Goal: Task Accomplishment & Management: Complete application form

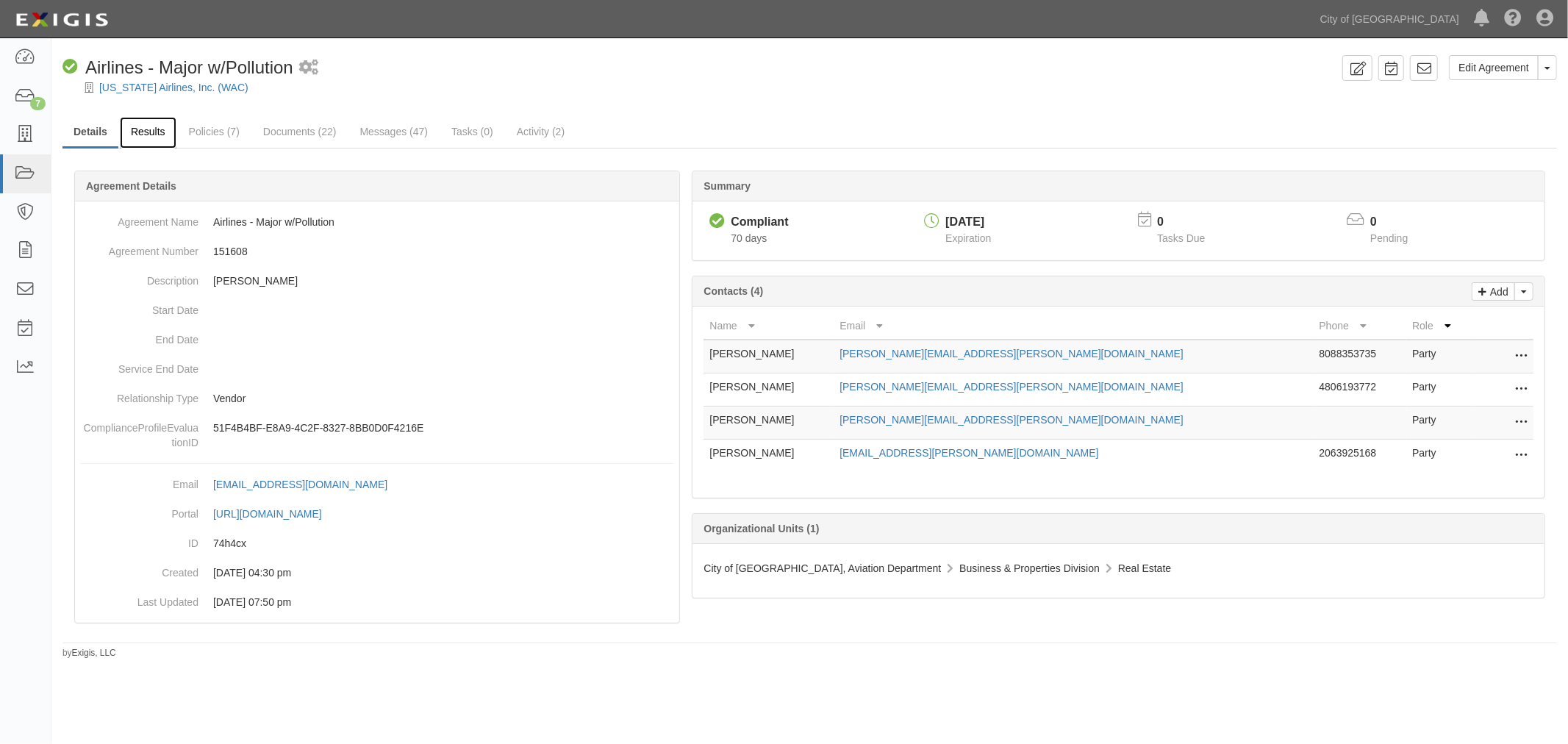
click at [135, 127] on link "Results" at bounding box center [148, 132] width 57 height 31
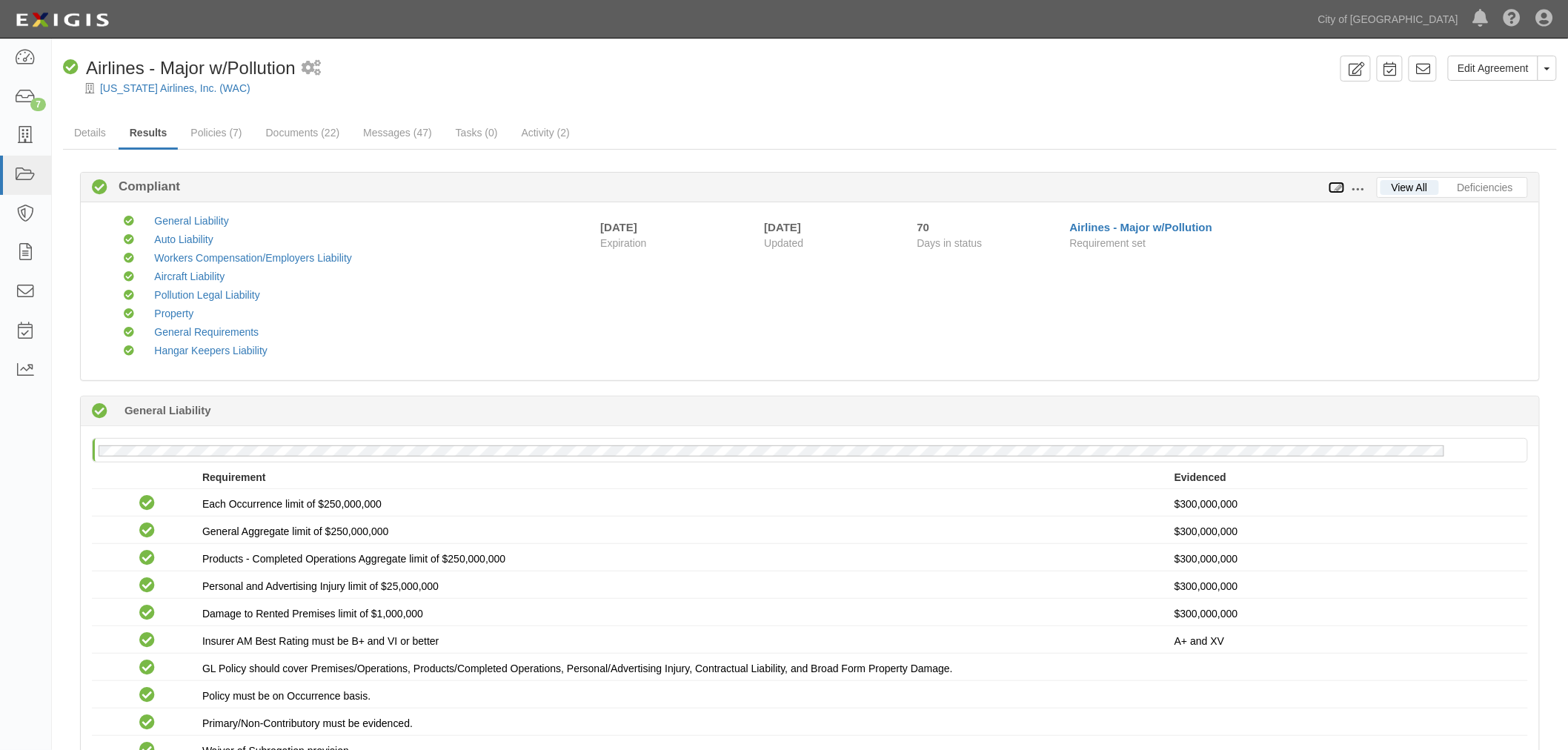
click at [1337, 186] on icon at bounding box center [1337, 188] width 17 height 10
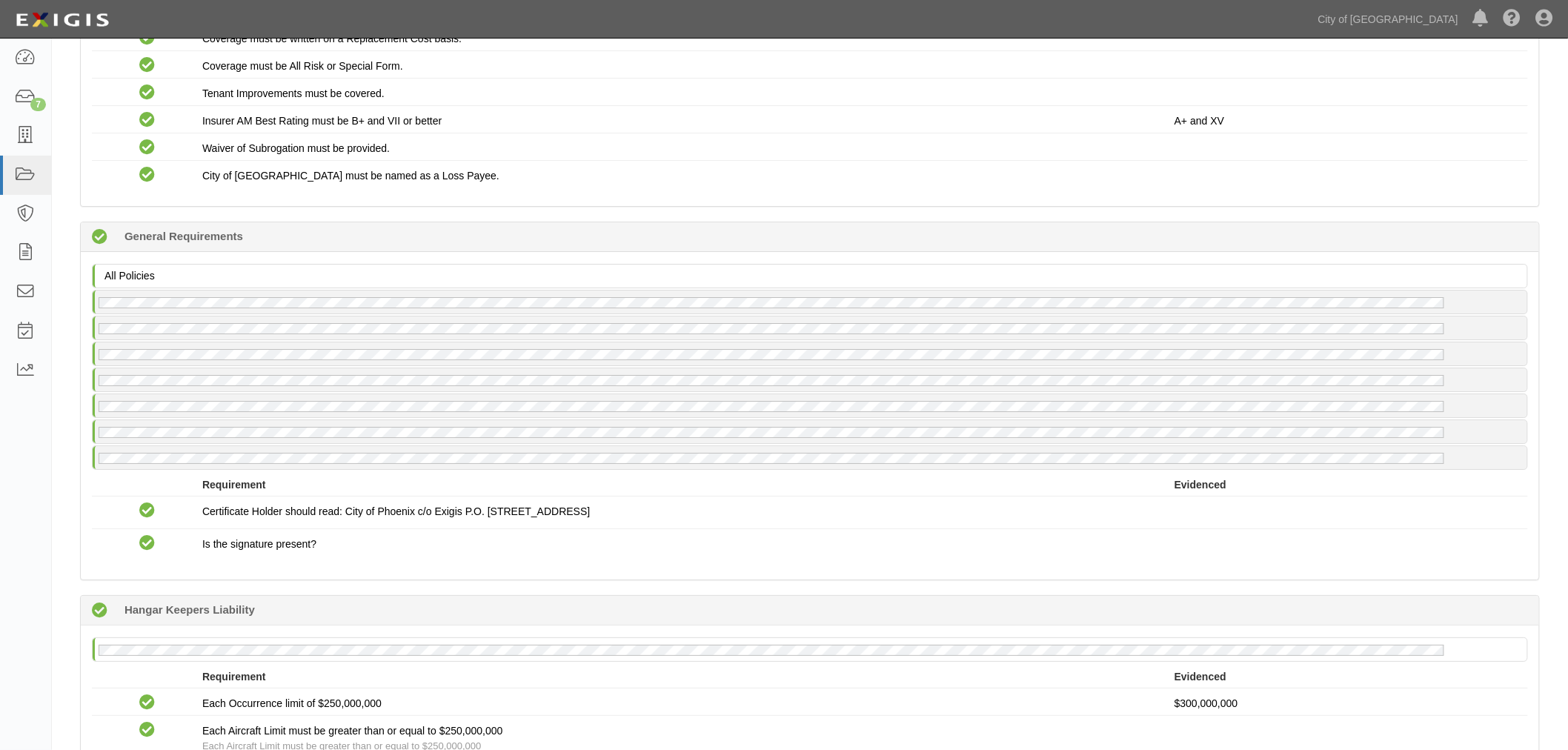
scroll to position [2313, 0]
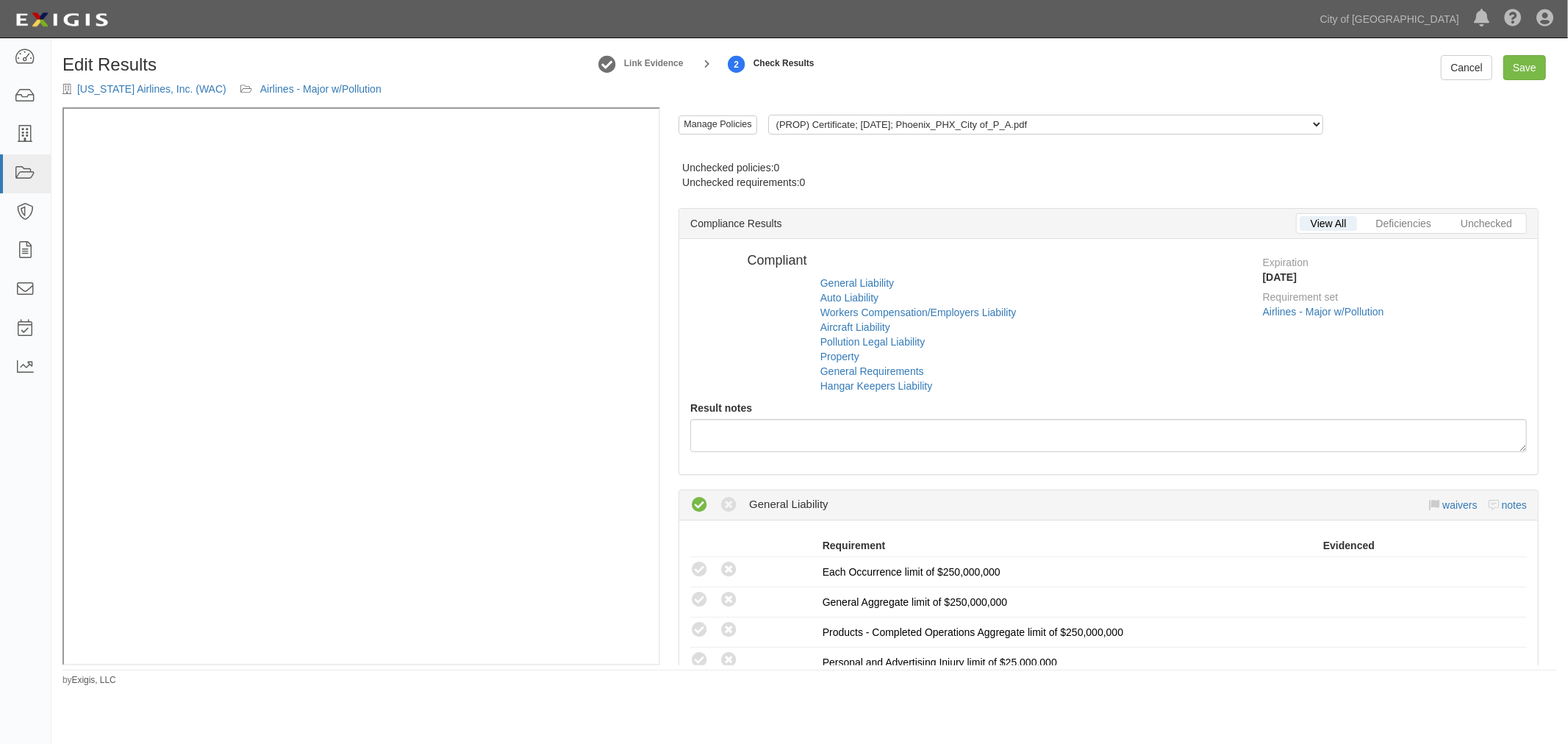
radio input "false"
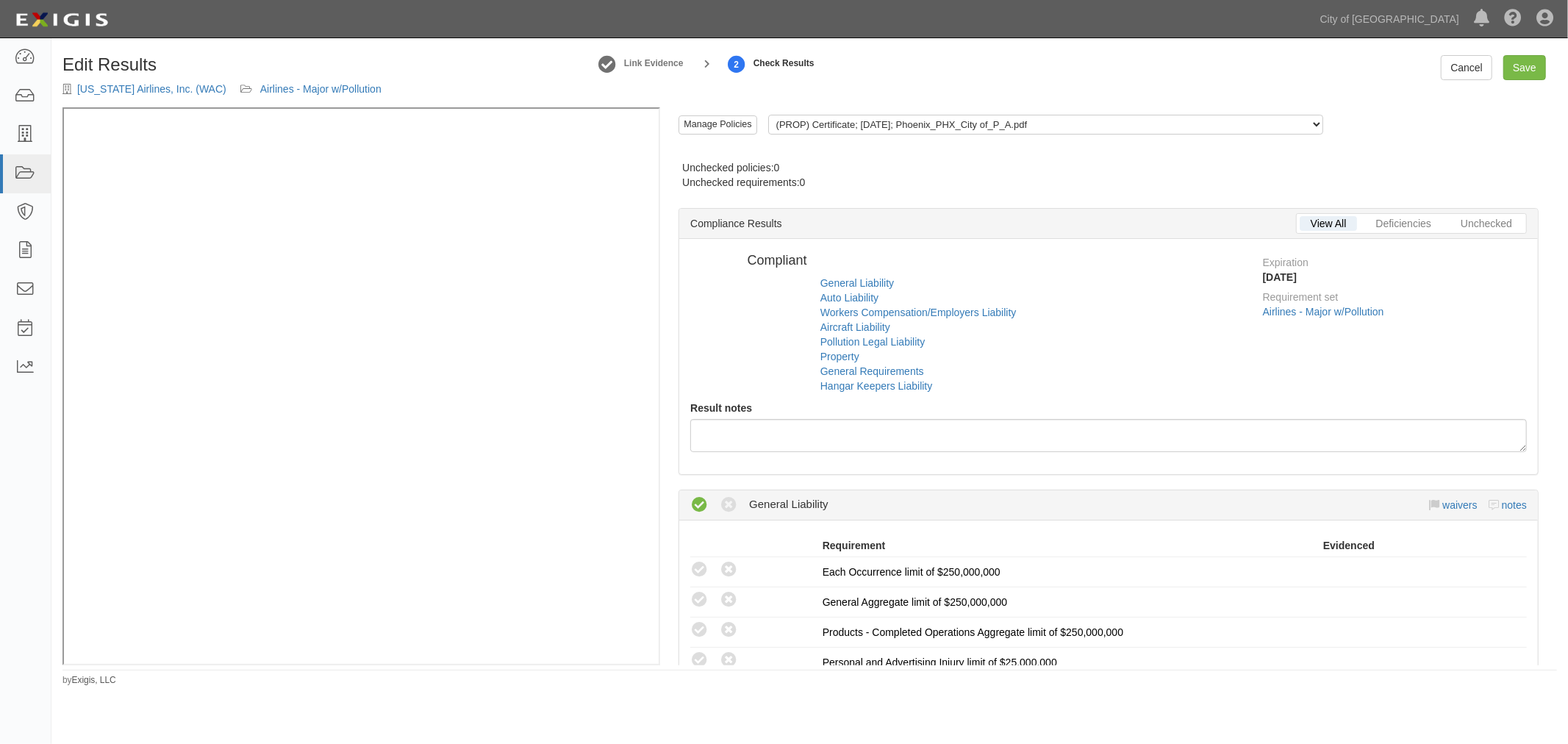
radio input "false"
radio input "true"
radio input "false"
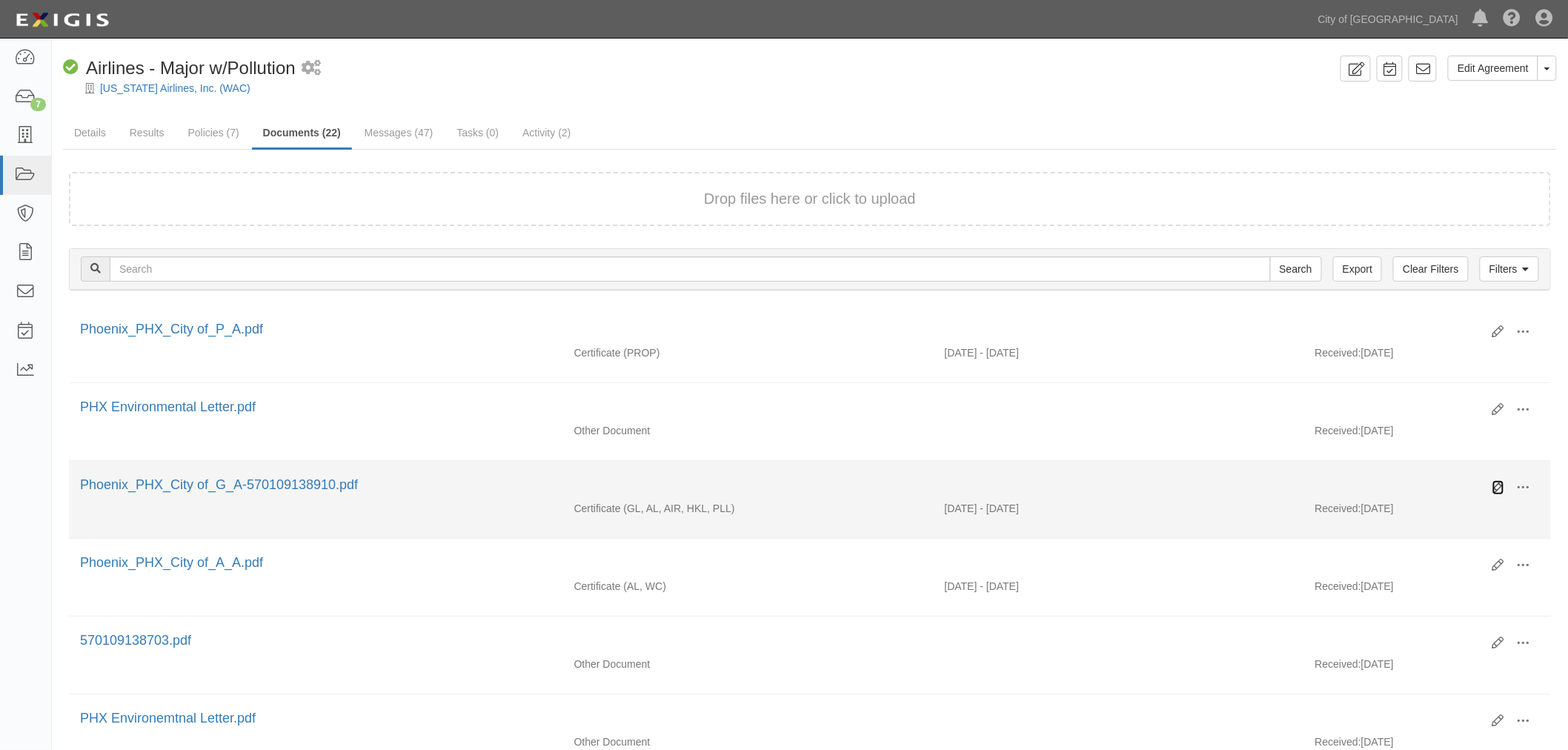
click at [1494, 488] on icon at bounding box center [1499, 488] width 12 height 12
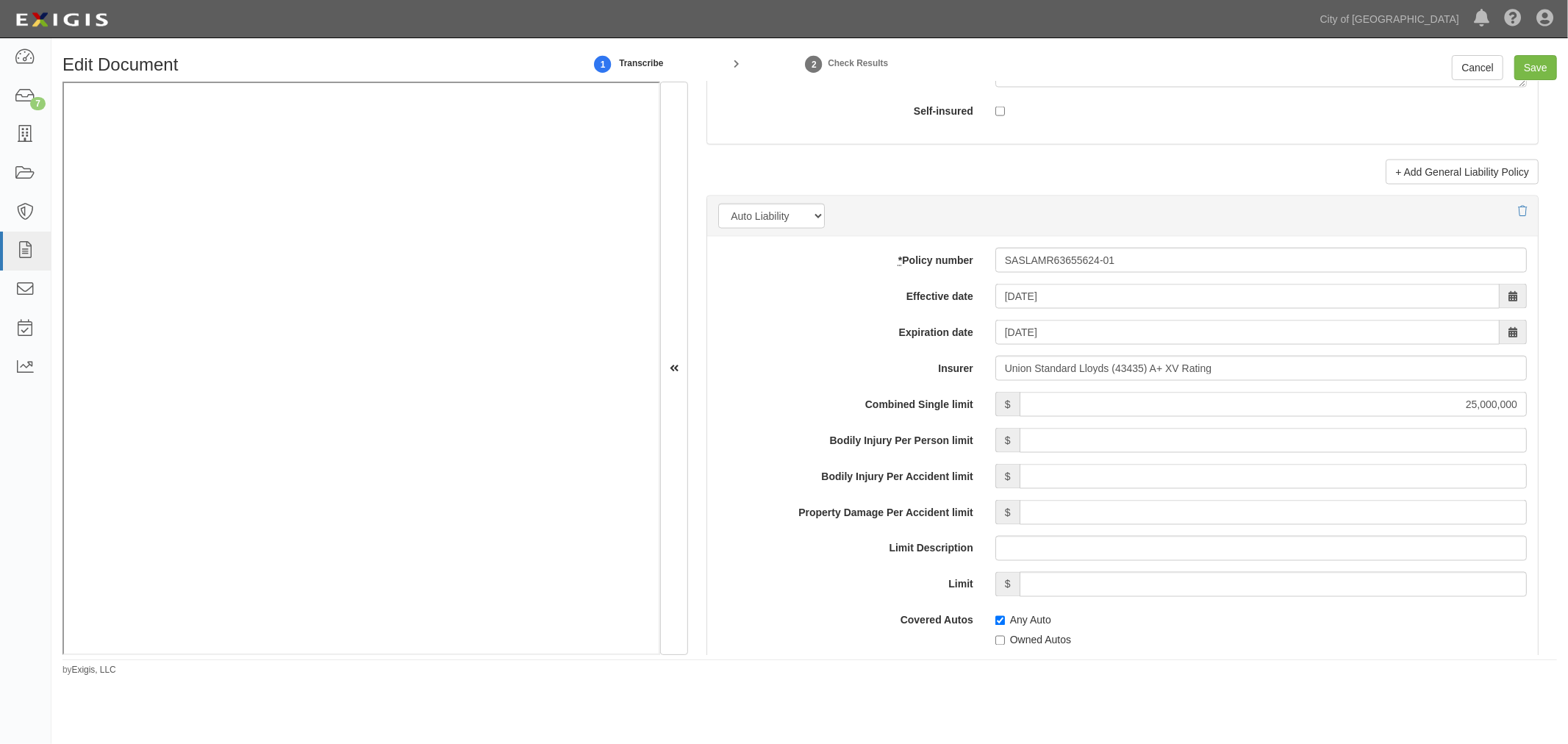
scroll to position [1905, 0]
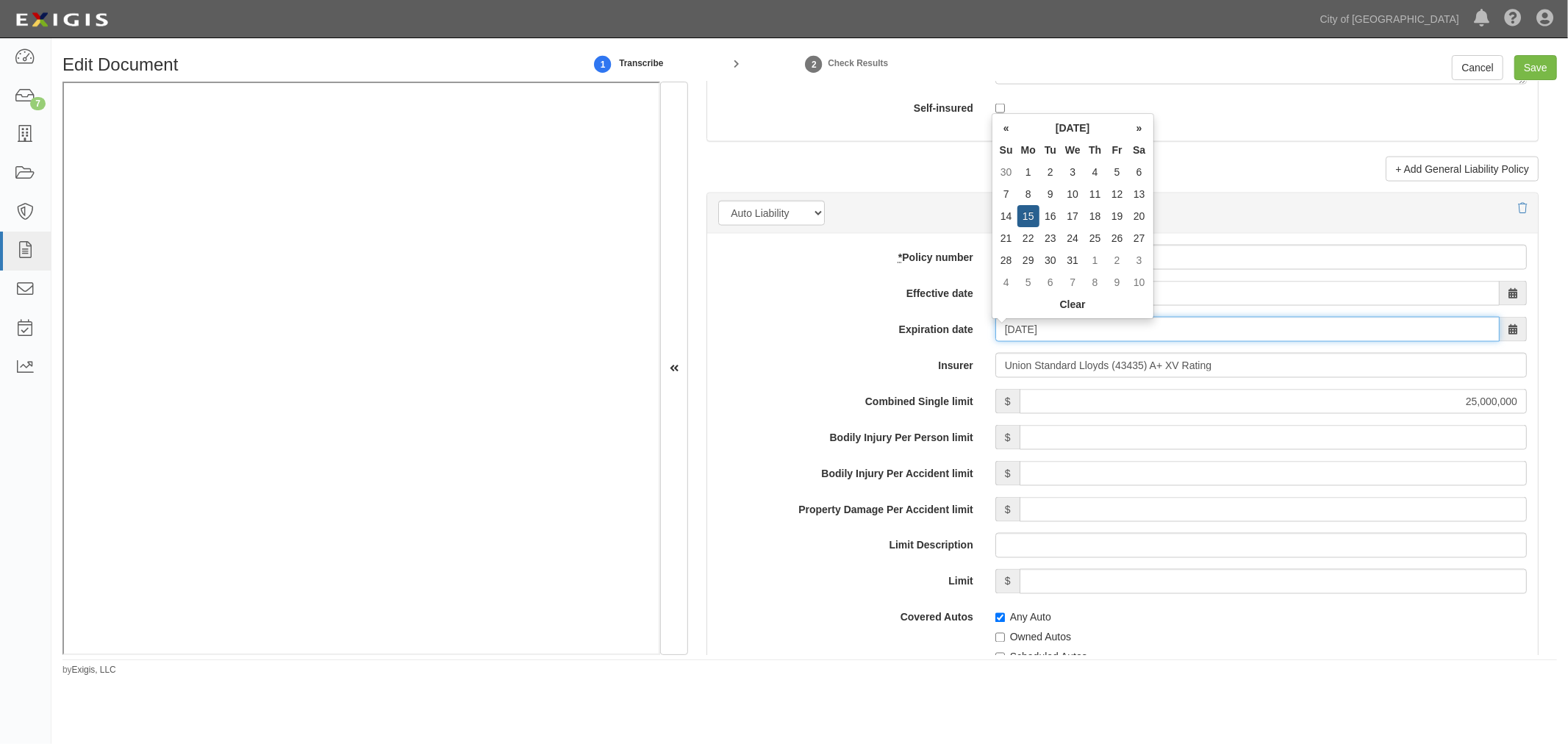
drag, startPoint x: 1075, startPoint y: 336, endPoint x: 975, endPoint y: 376, distance: 107.7
click at [1001, 371] on div "* Policy number SASLAMR63655624-01 Effective date 09/19/2024 Expiration date 12…" at bounding box center [1122, 609] width 831 height 751
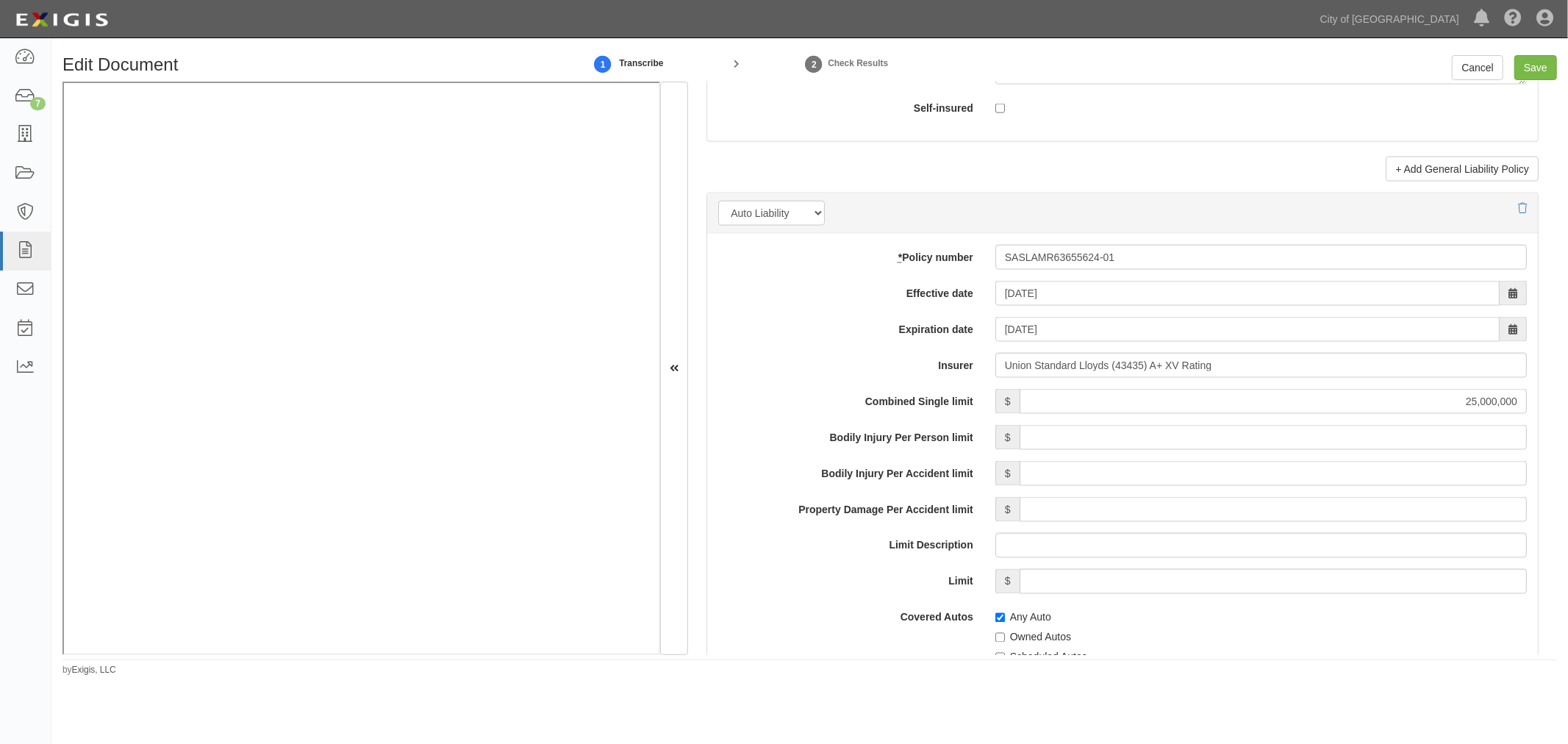
drag, startPoint x: 803, startPoint y: 388, endPoint x: 887, endPoint y: 430, distance: 93.9
click at [806, 388] on div "* Policy number SASLAMR63655624-01 Effective date 09/19/2024 Expiration date 12…" at bounding box center [1122, 609] width 831 height 751
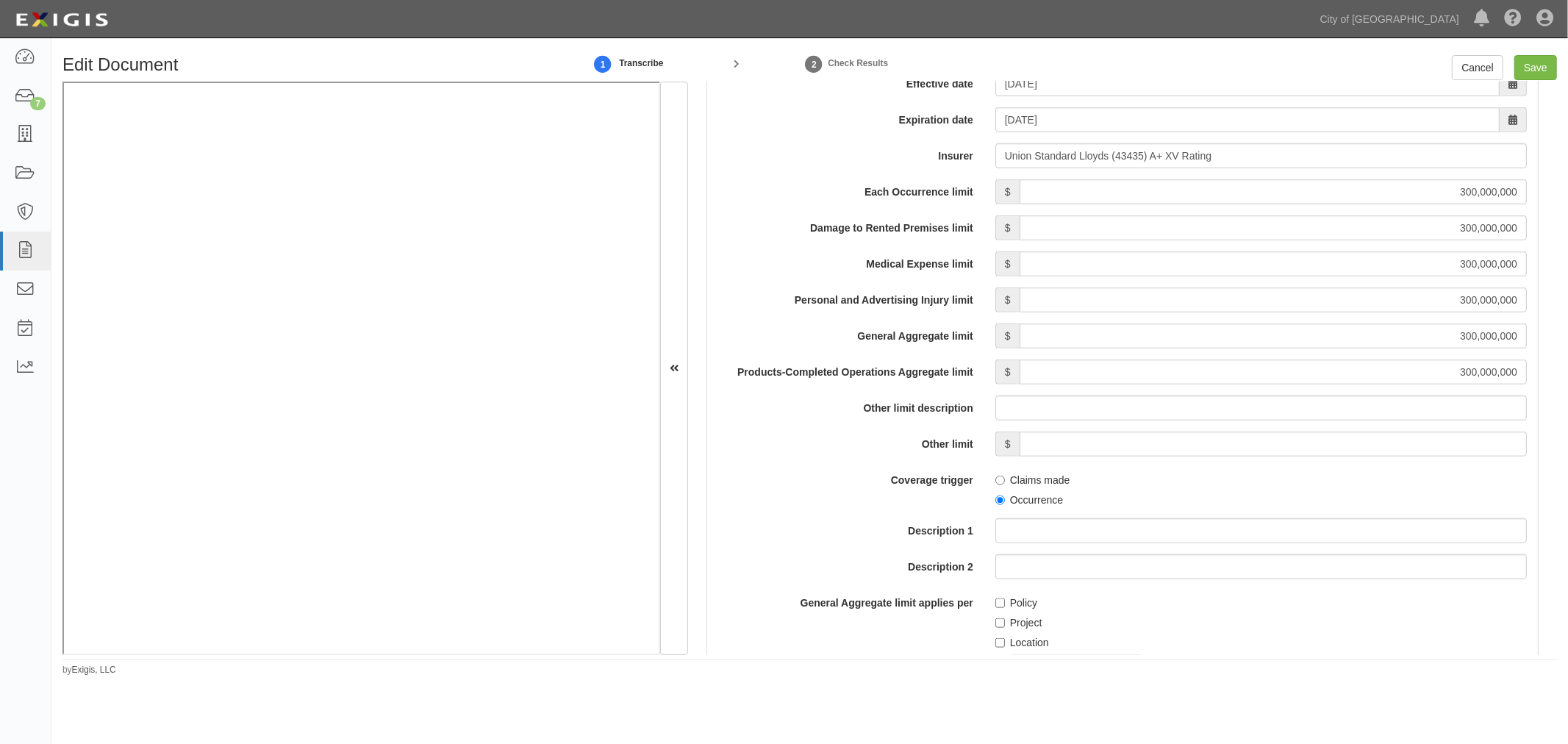
scroll to position [952, 0]
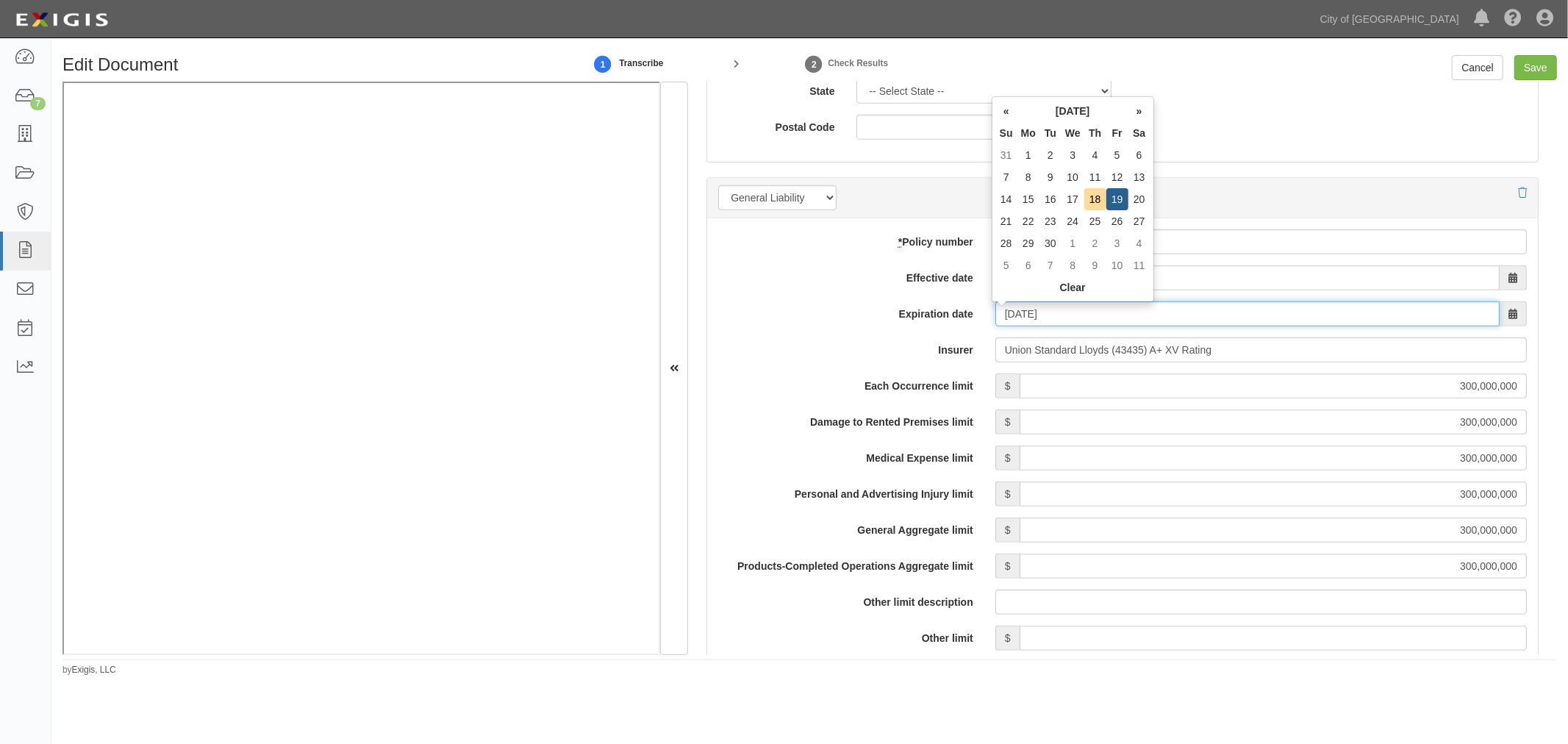
drag, startPoint x: 1074, startPoint y: 314, endPoint x: 919, endPoint y: 354, distance: 160.1
click at [927, 356] on div "* Policy number SASLAMR63655624-01 Effective date 09/19/2024 Expiration date 09…" at bounding box center [1122, 655] width 831 height 876
type input "[DATE]"
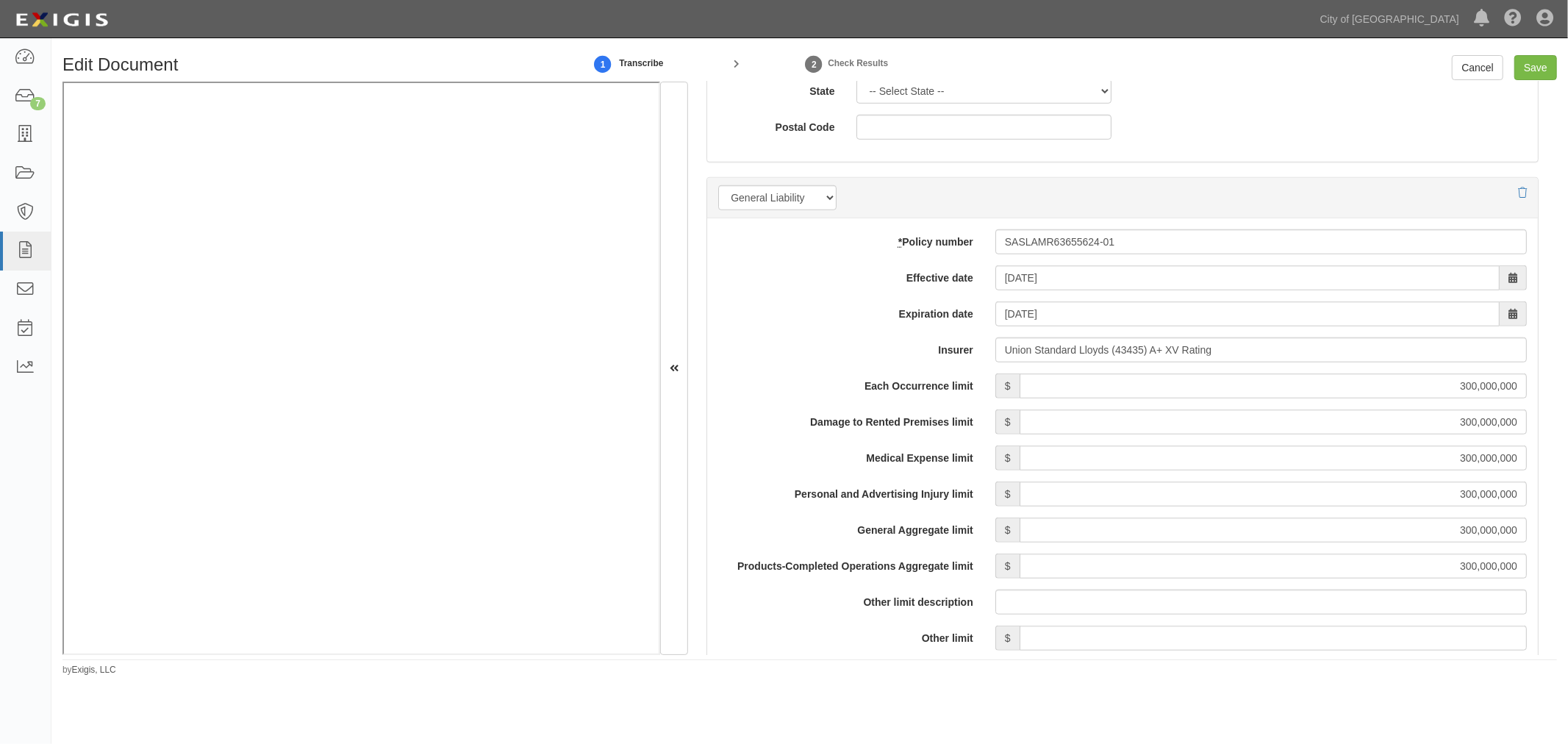
click at [717, 343] on label "Insurer" at bounding box center [845, 347] width 277 height 20
click at [996, 343] on input "Union Standard Lloyds (43435) A+ XV Rating" at bounding box center [1261, 350] width 531 height 25
click at [1535, 71] on input "Save" at bounding box center [1535, 68] width 42 height 25
type input "300000000"
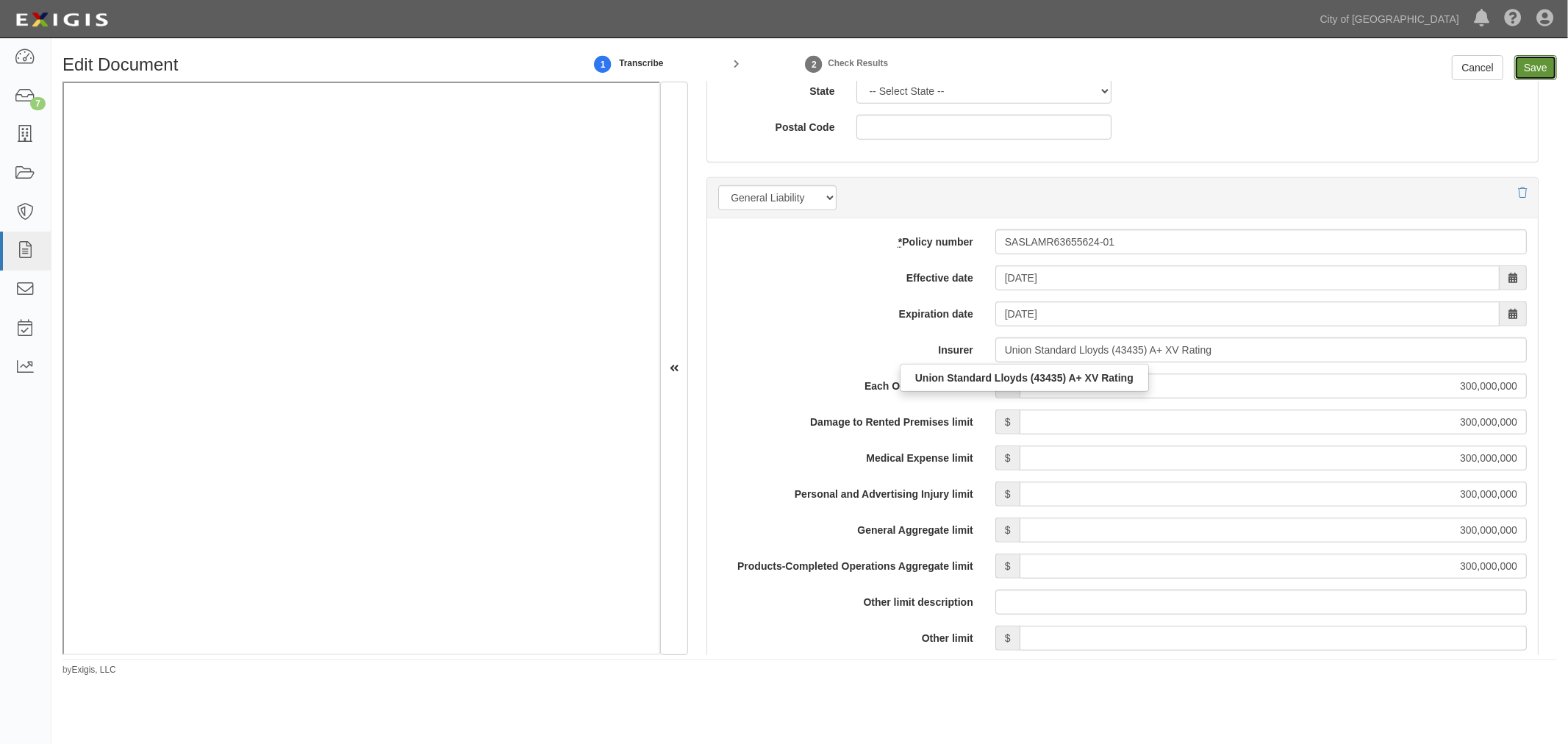
type input "300000000"
type input "25000000"
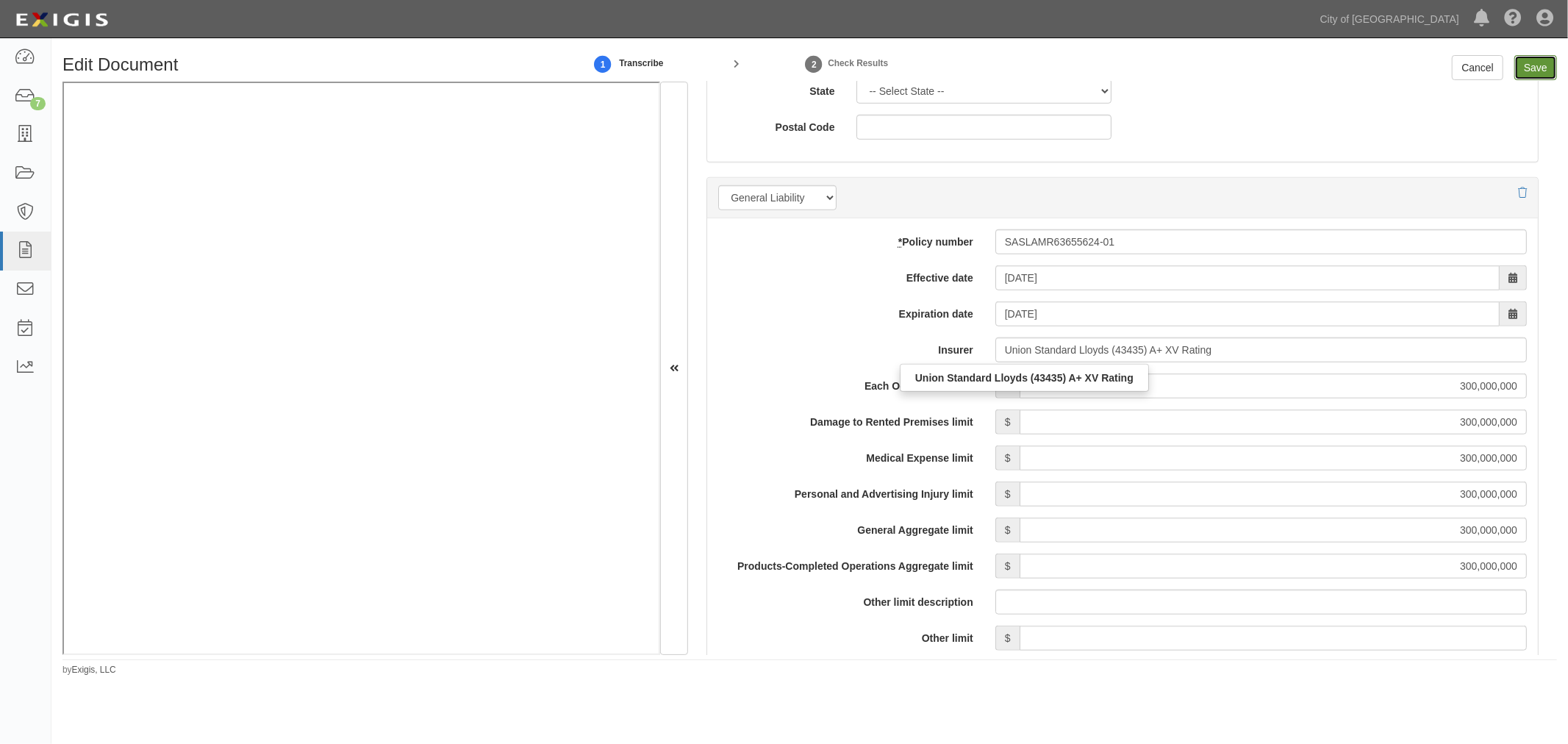
type input "1000000"
type input "300000000"
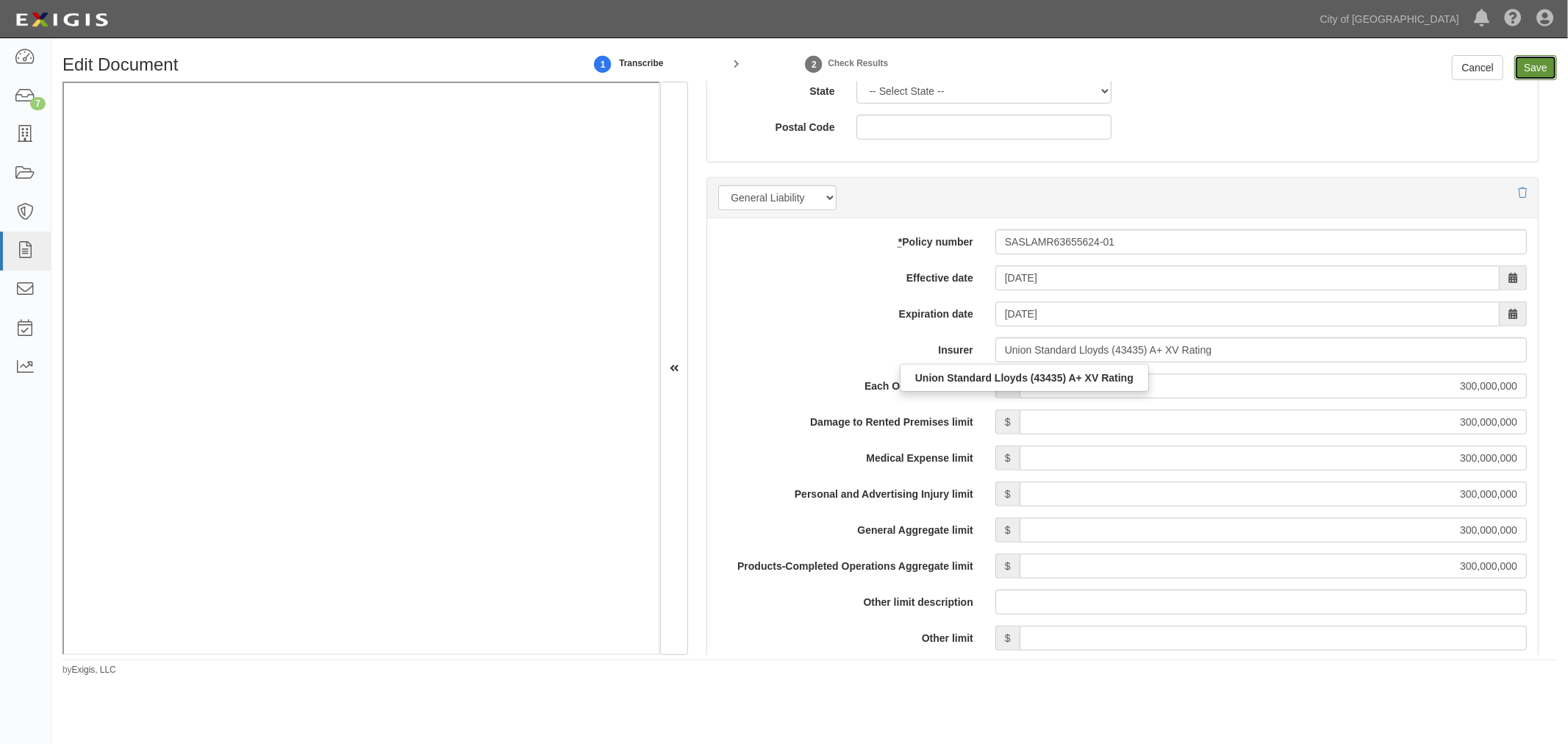
type input "300000000"
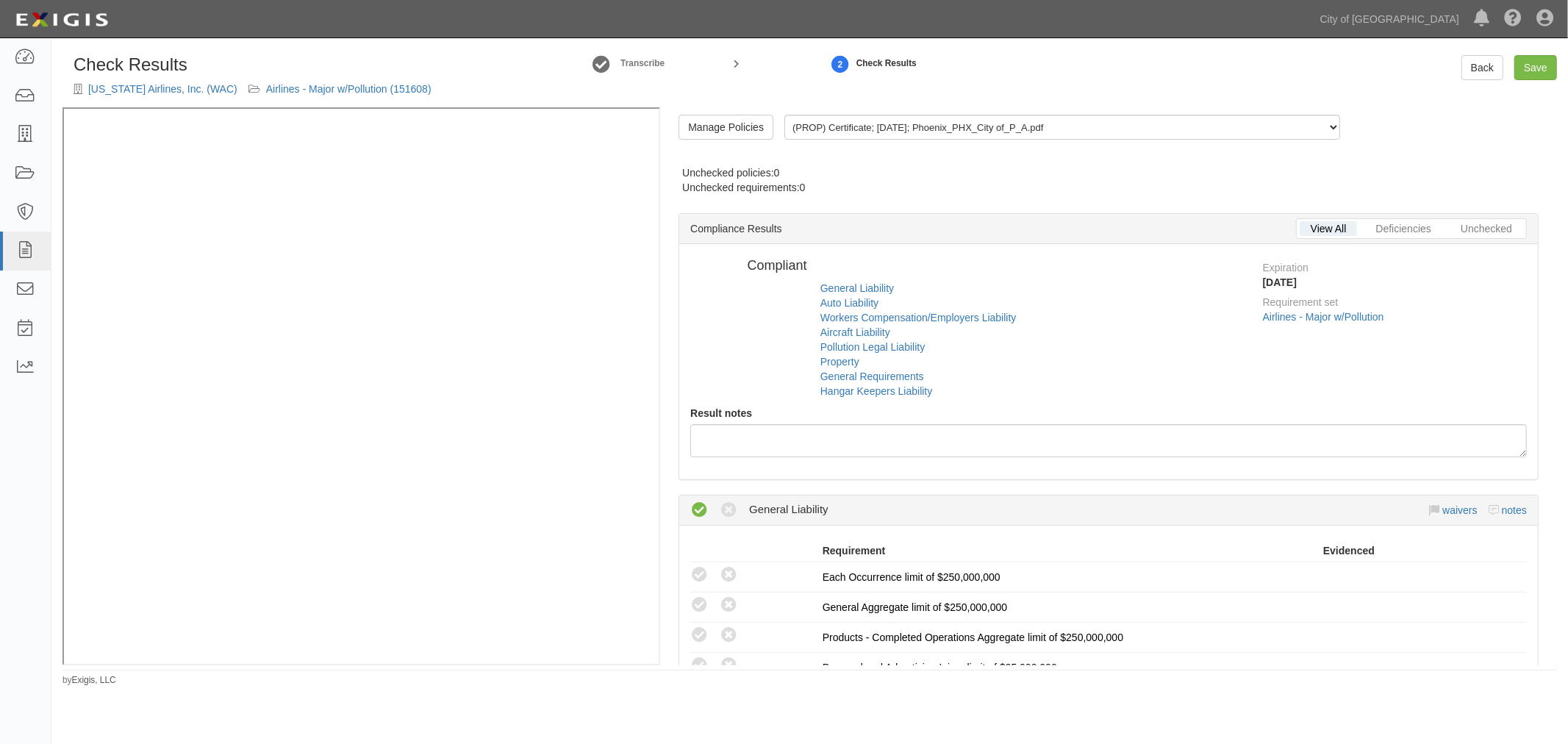
radio input "false"
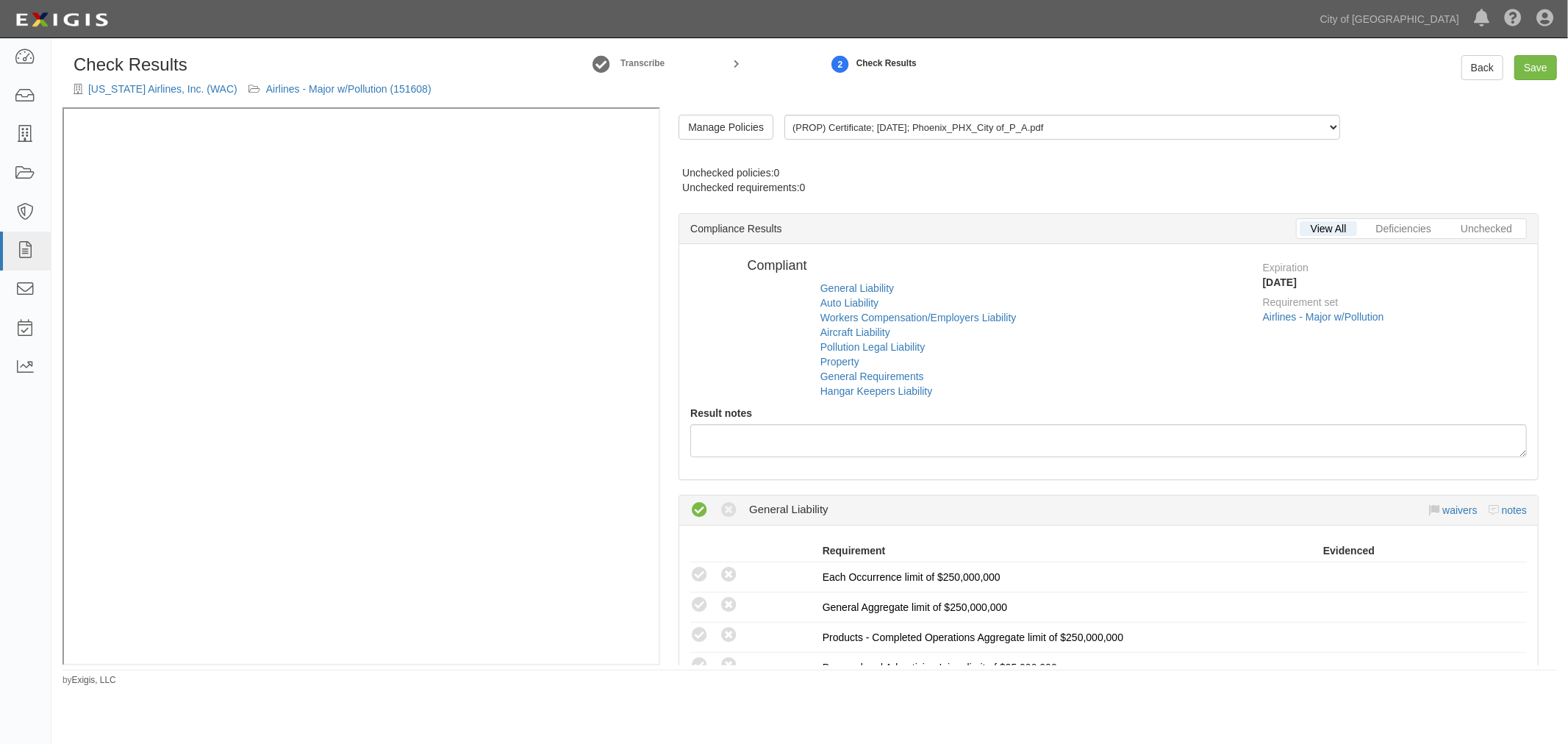
radio input "false"
radio input "true"
radio input "false"
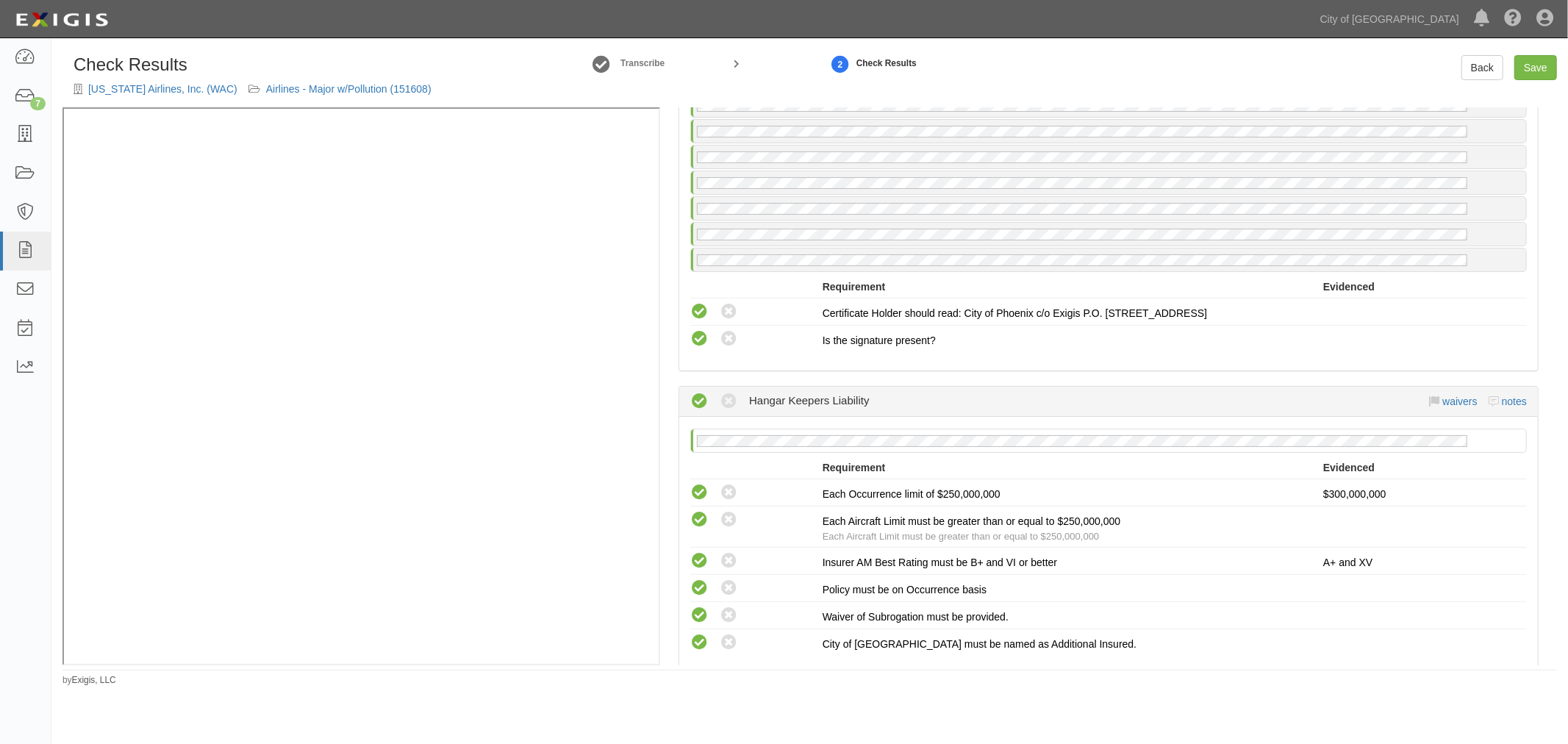
scroll to position [2520, 0]
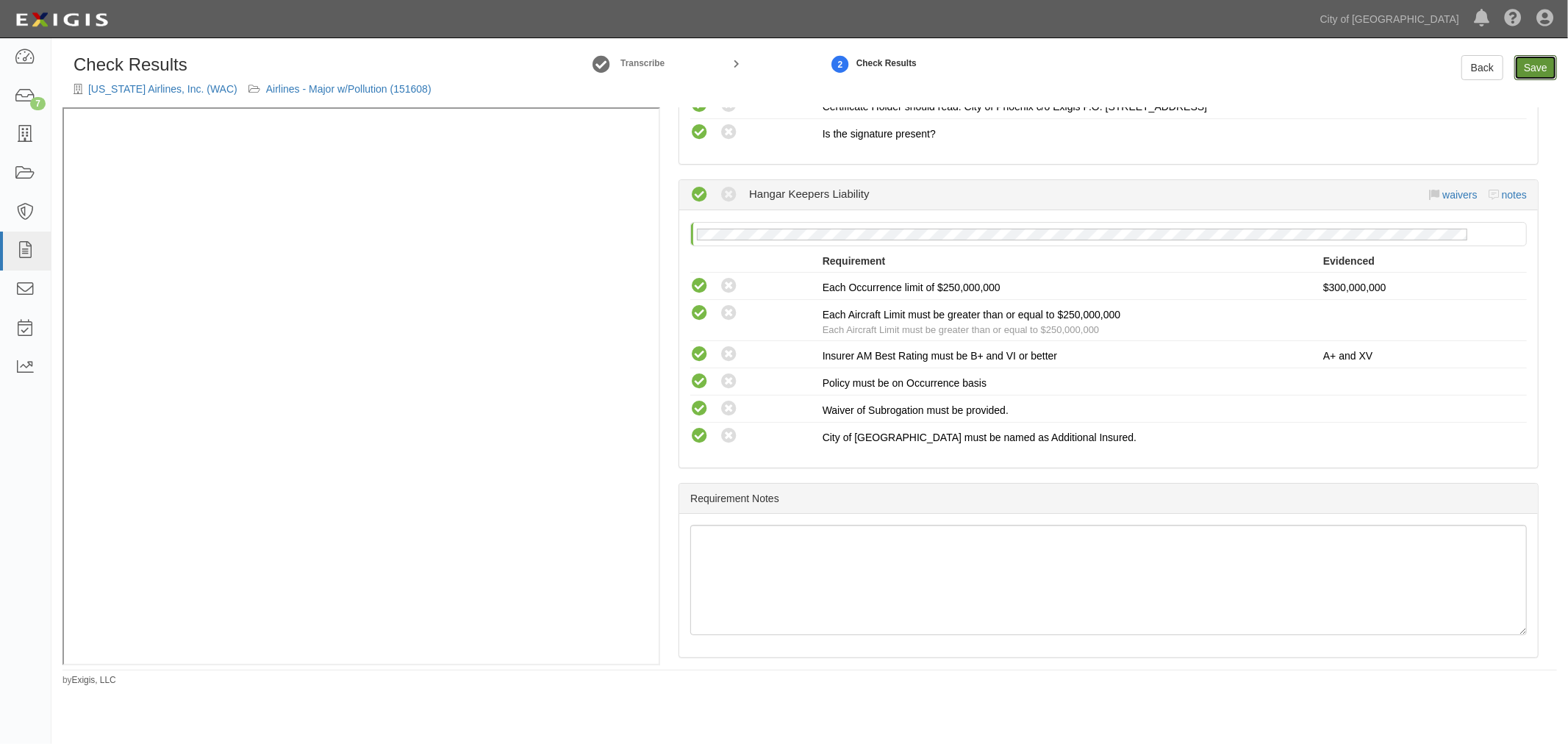
click at [1548, 65] on link "Save" at bounding box center [1535, 68] width 42 height 25
radio input "true"
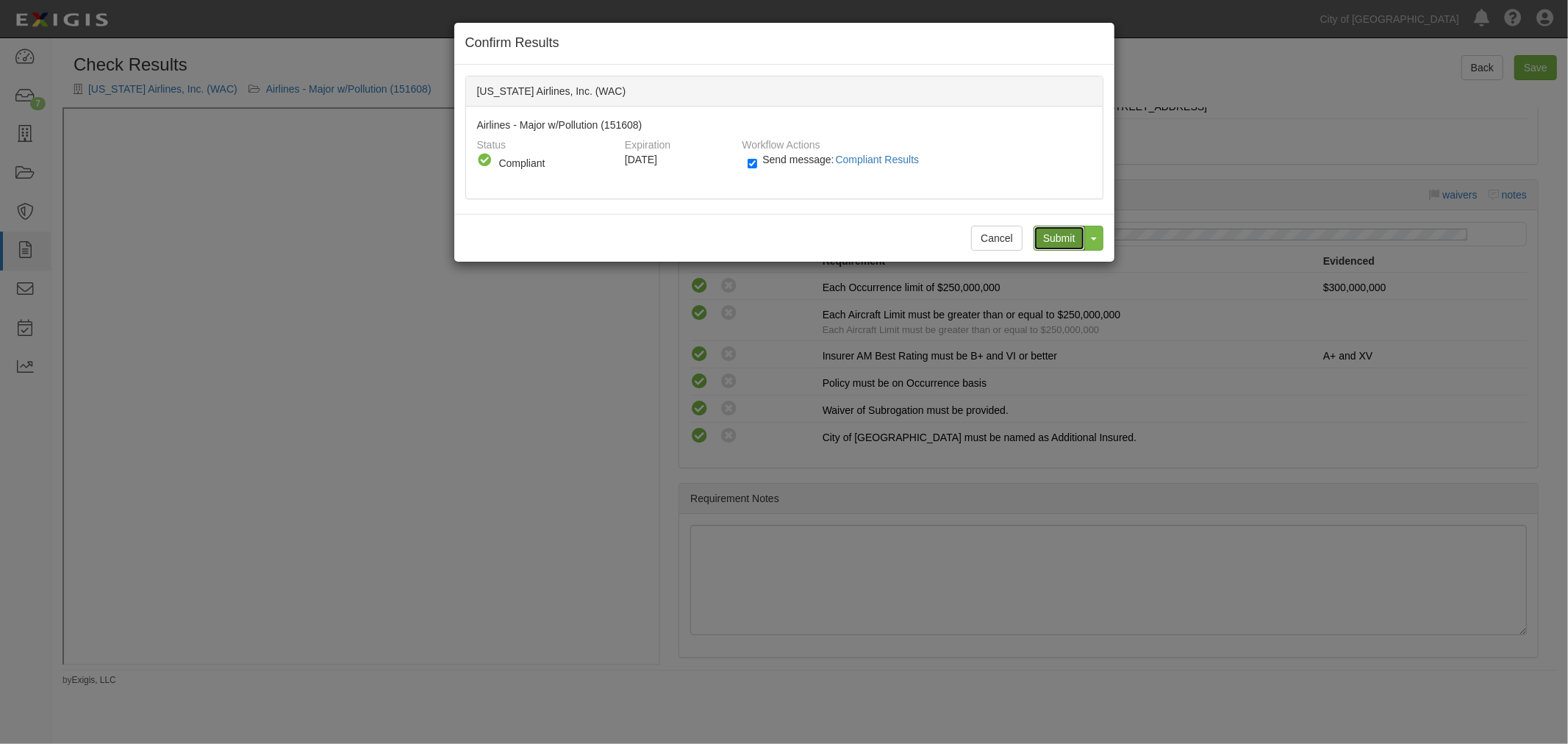
click at [1046, 240] on input "Submit" at bounding box center [1059, 238] width 51 height 25
